Goal: Transaction & Acquisition: Obtain resource

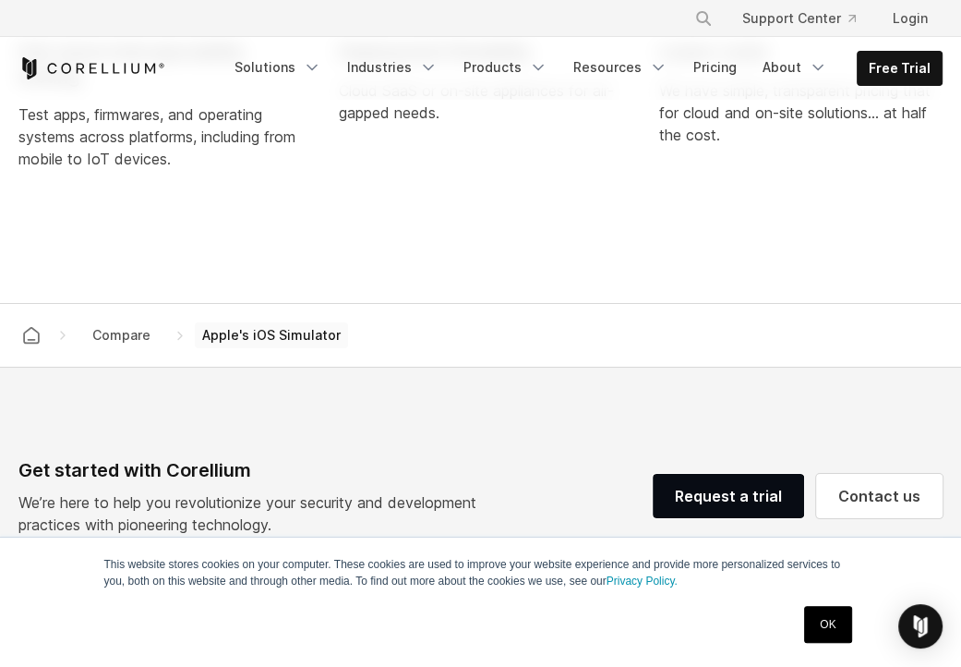
scroll to position [1847, 0]
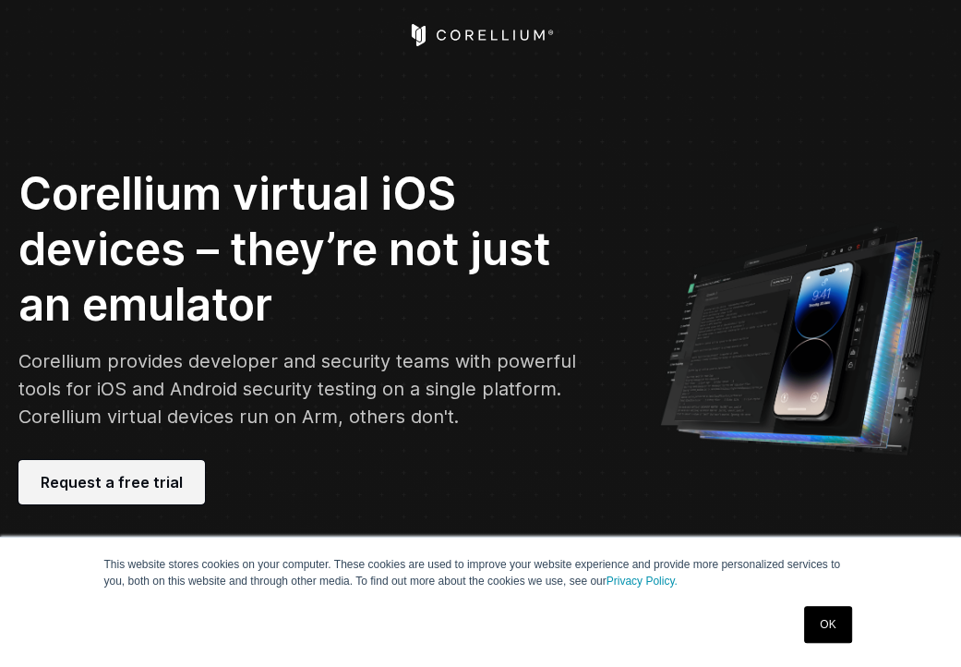
click at [139, 477] on span "Request a free trial" at bounding box center [112, 482] width 142 height 22
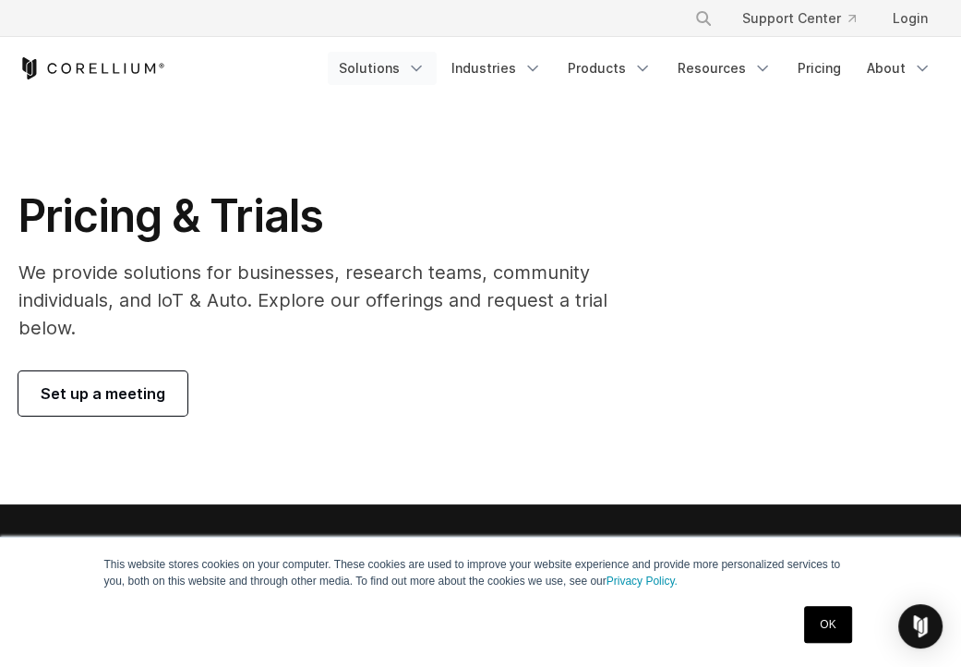
click at [416, 71] on link "Solutions" at bounding box center [382, 68] width 109 height 33
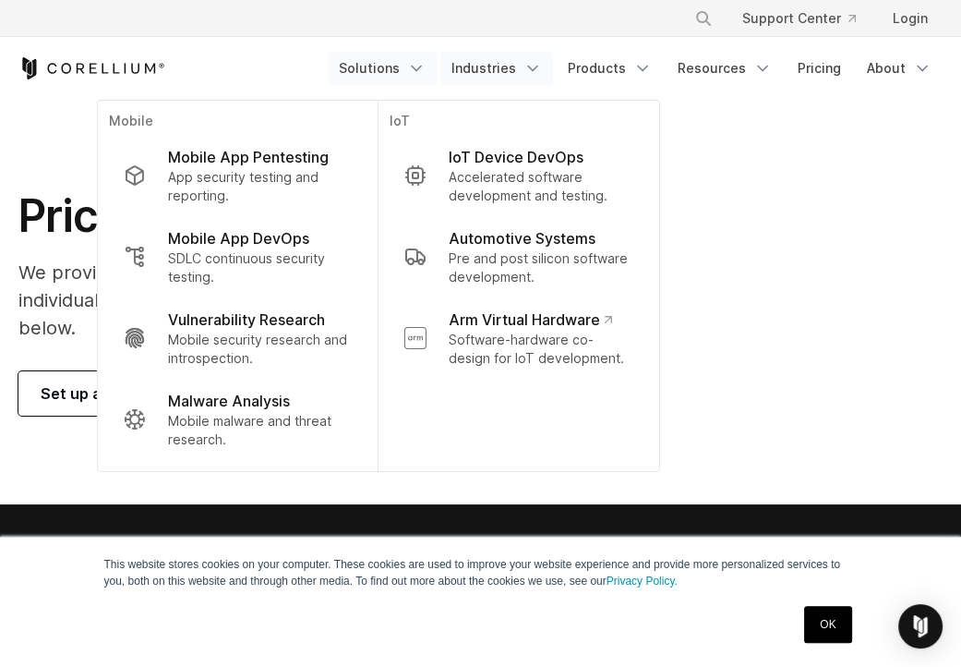
click at [537, 59] on icon "Navigation Menu" at bounding box center [533, 68] width 18 height 18
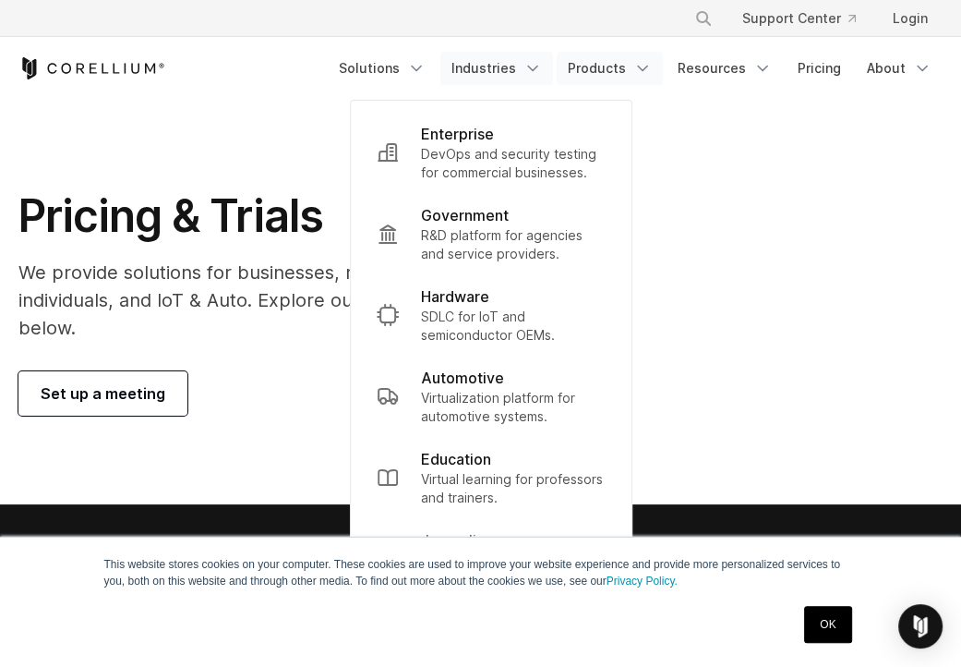
click at [651, 65] on icon "Navigation Menu" at bounding box center [642, 68] width 18 height 18
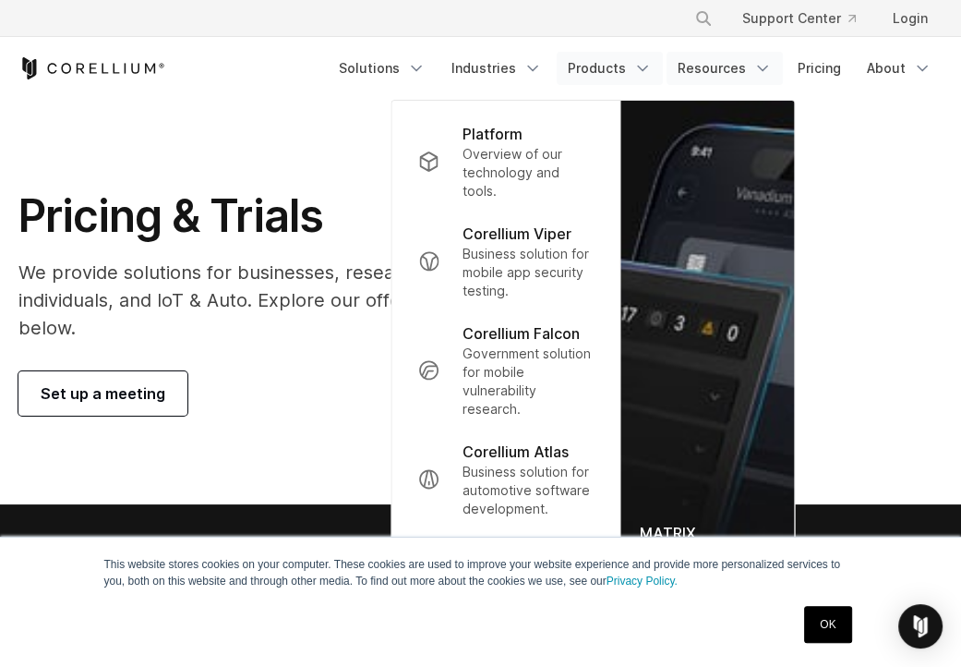
click at [754, 67] on link "Resources" at bounding box center [725, 68] width 116 height 33
